Goal: Transaction & Acquisition: Download file/media

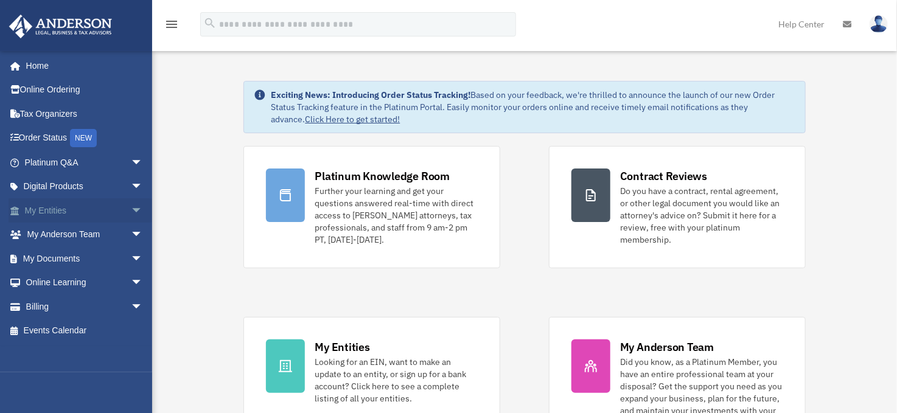
click at [46, 211] on link "My Entities arrow_drop_down" at bounding box center [85, 210] width 153 height 24
click at [44, 256] on link "My Documents arrow_drop_down" at bounding box center [85, 258] width 153 height 24
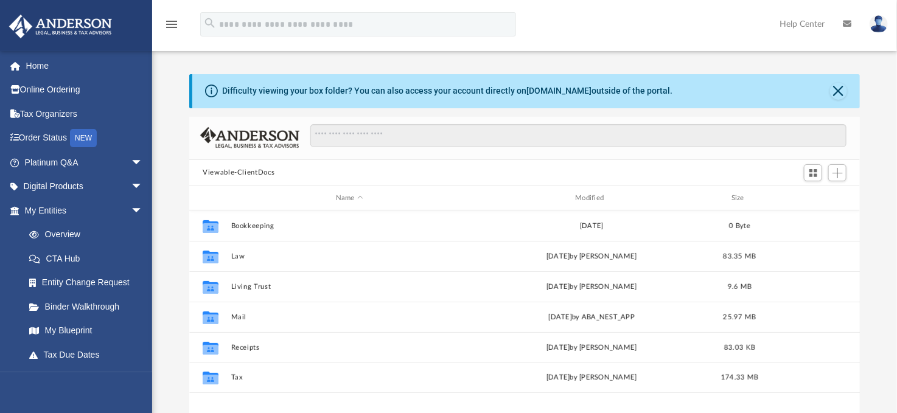
scroll to position [268, 661]
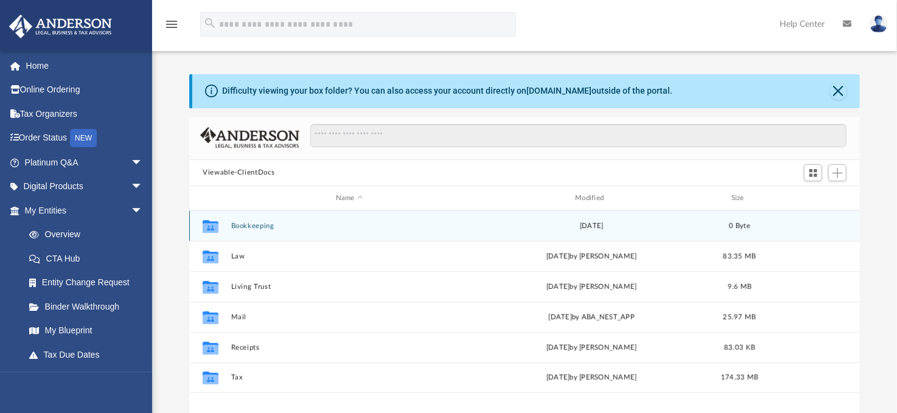
click at [240, 257] on button "Law" at bounding box center [349, 257] width 237 height 8
click at [276, 374] on button "Indigo [PERSON_NAME], LLC" at bounding box center [349, 378] width 237 height 8
click at [254, 225] on button "Annual Docs" at bounding box center [349, 226] width 237 height 8
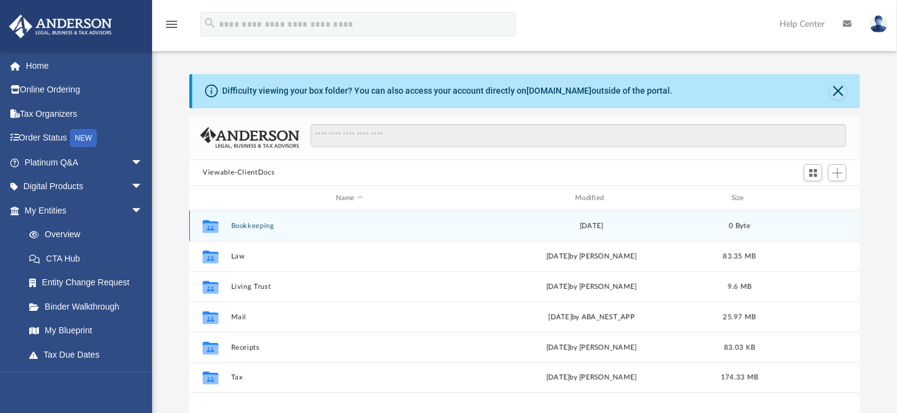
click at [255, 226] on button "Indigo [PERSON_NAME], LLC - Filed Annual Report 2025.pdf" at bounding box center [349, 226] width 237 height 8
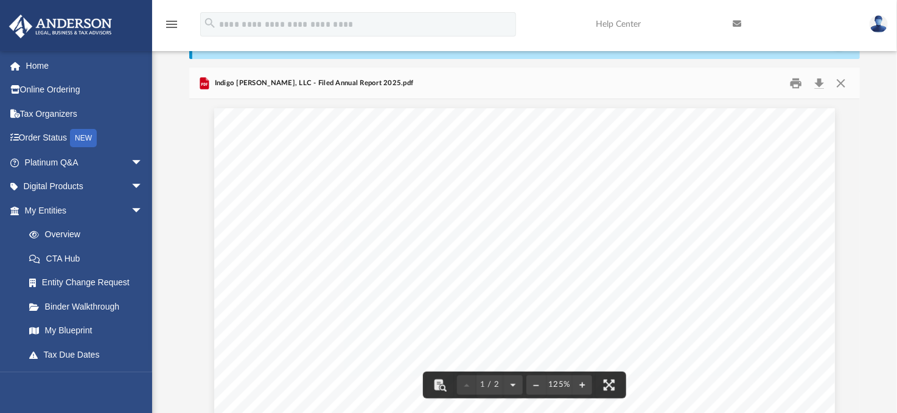
scroll to position [791, 0]
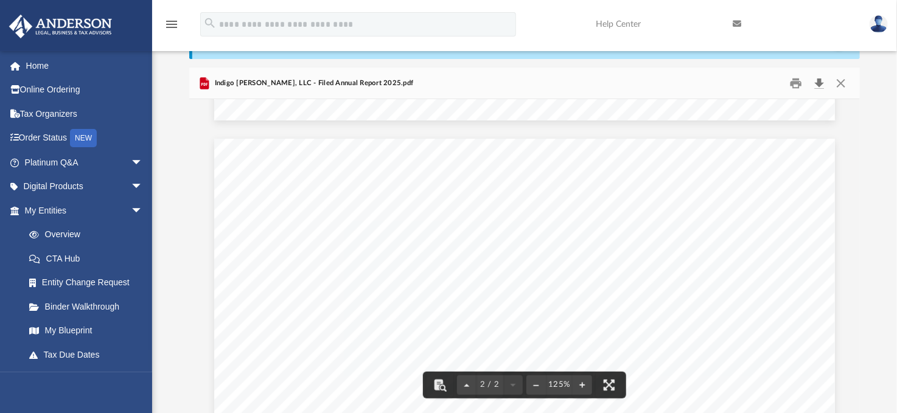
click at [818, 81] on button "Download" at bounding box center [819, 83] width 22 height 19
click at [842, 82] on button "Close" at bounding box center [840, 83] width 22 height 19
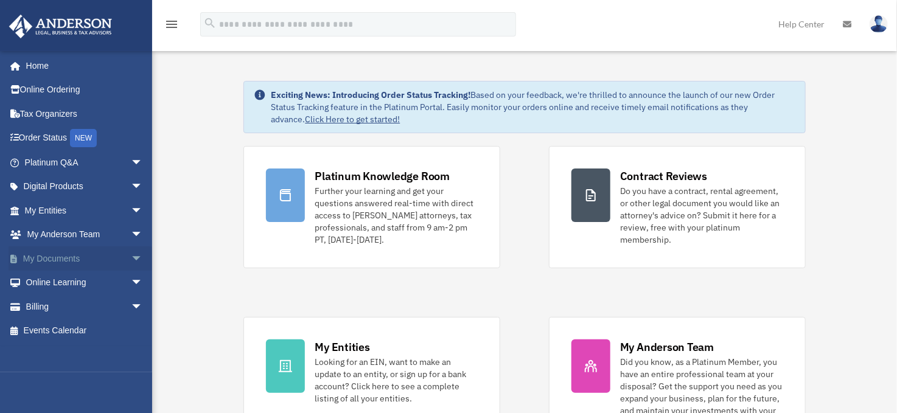
click at [57, 261] on link "My Documents arrow_drop_down" at bounding box center [85, 258] width 153 height 24
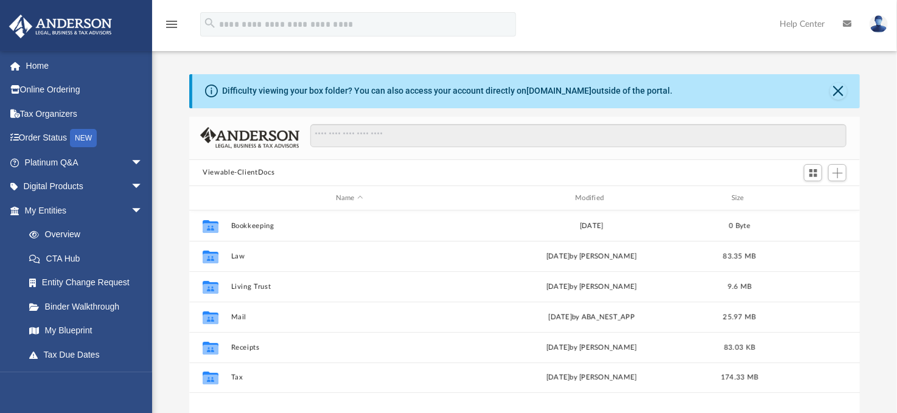
scroll to position [268, 661]
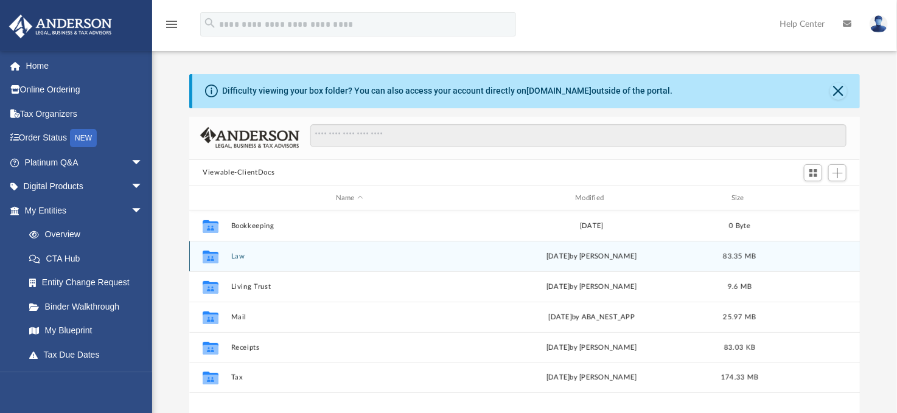
click at [243, 257] on button "Law" at bounding box center [349, 257] width 237 height 8
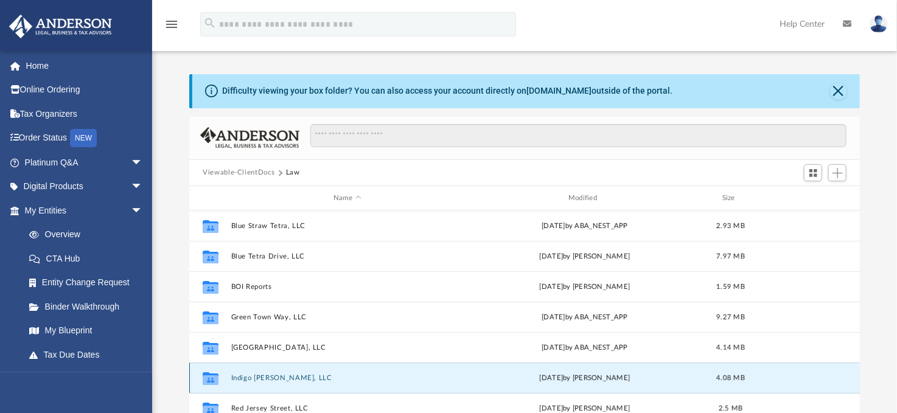
click at [263, 378] on button "Indigo Preston Oaks, LLC" at bounding box center [347, 378] width 232 height 8
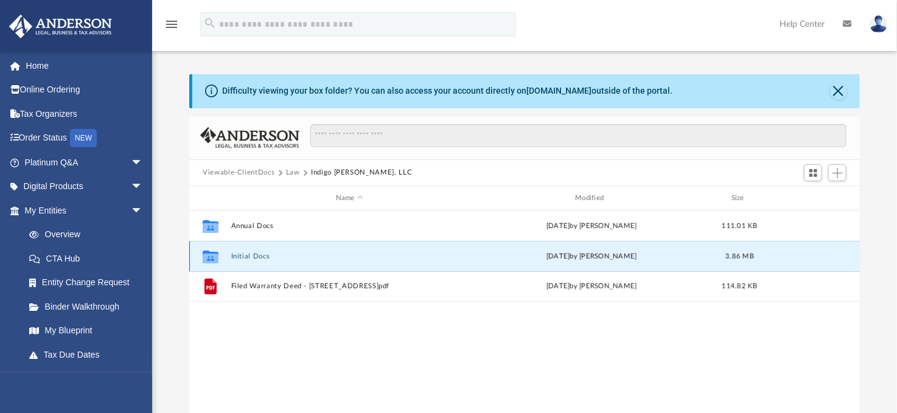
click at [248, 256] on button "Initial Docs" at bounding box center [349, 257] width 237 height 8
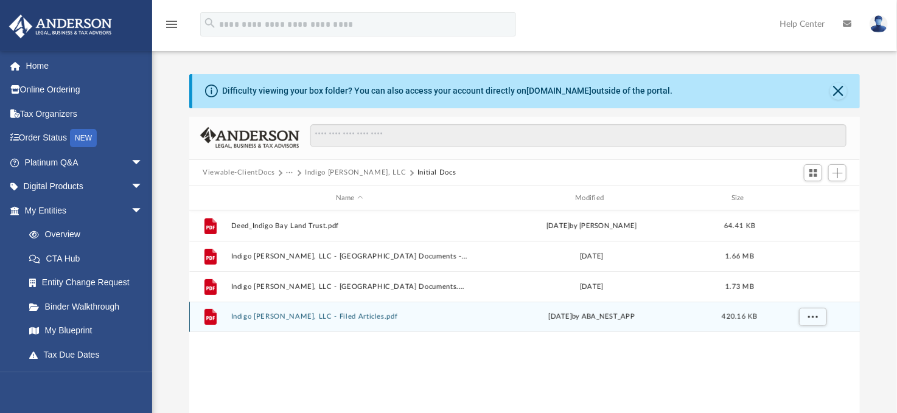
click at [298, 318] on button "Indigo Preston Oaks, LLC - Filed Articles.pdf" at bounding box center [349, 317] width 237 height 8
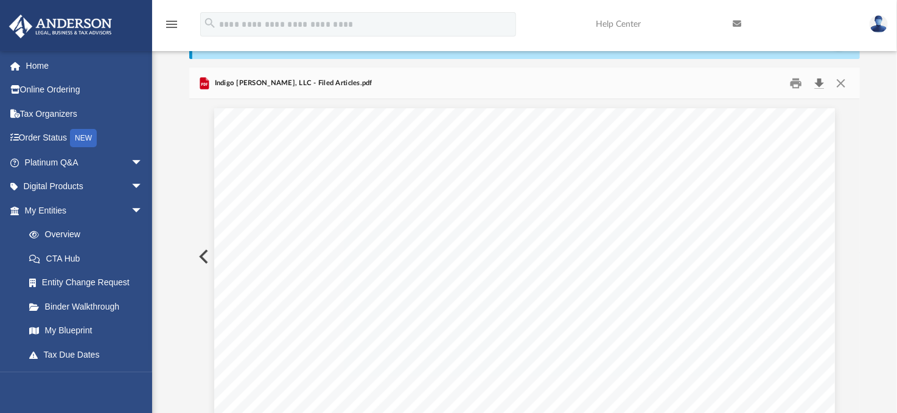
scroll to position [2465, 0]
click at [820, 85] on button "Download" at bounding box center [819, 83] width 22 height 19
click at [877, 106] on div "Difficulty viewing your box folder? You can also access your account directly o…" at bounding box center [524, 219] width 745 height 389
click at [843, 85] on button "Close" at bounding box center [840, 83] width 22 height 19
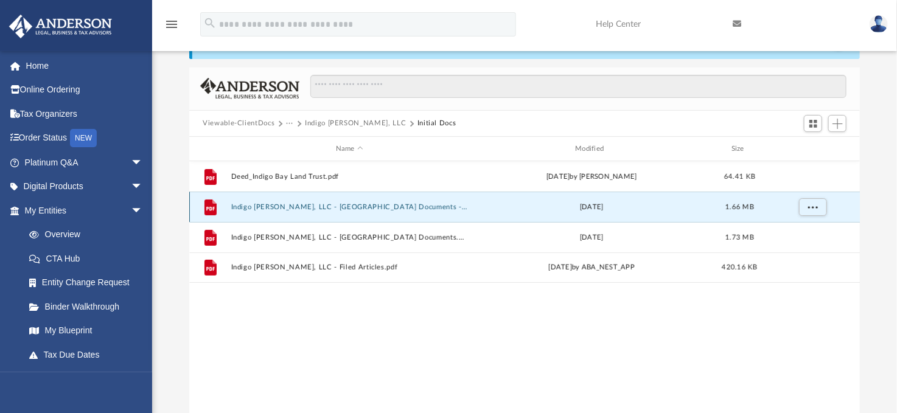
click at [400, 209] on button "Indigo Preston Oaks, LLC - Binder Documents - DocuSigned.pdf" at bounding box center [349, 207] width 237 height 8
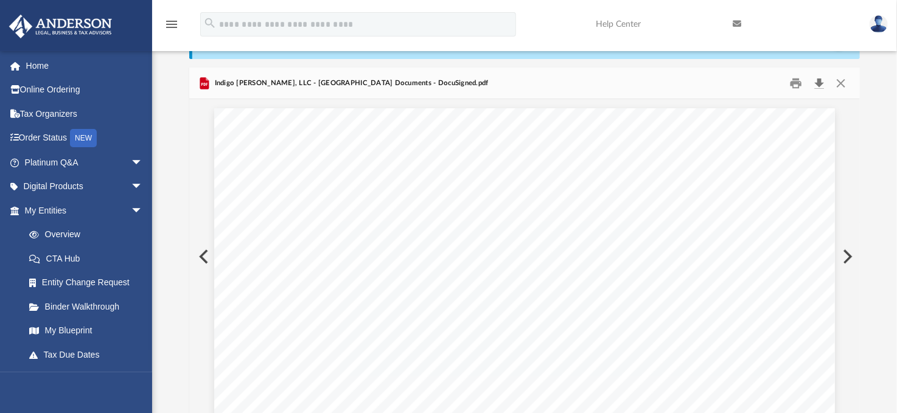
scroll to position [27110, 0]
click at [822, 83] on button "Download" at bounding box center [819, 83] width 22 height 19
